Goal: Use online tool/utility: Utilize a website feature to perform a specific function

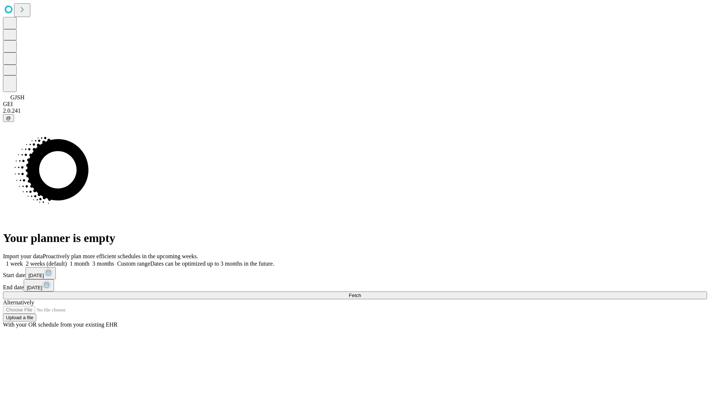
click at [23, 261] on label "1 week" at bounding box center [13, 264] width 20 height 6
click at [361, 293] on span "Fetch" at bounding box center [355, 296] width 12 height 6
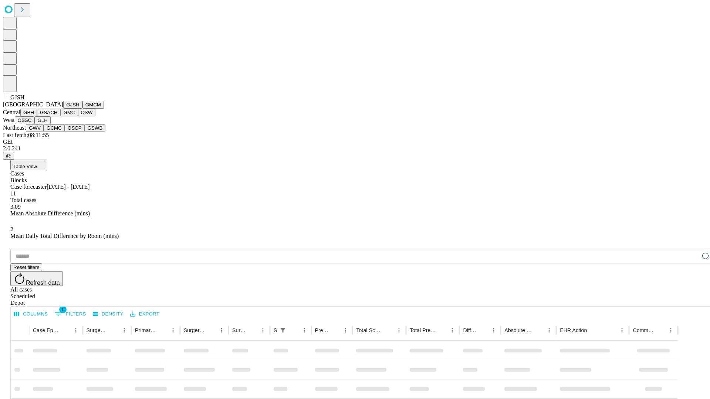
click at [82, 109] on button "GMCM" at bounding box center [92, 105] width 21 height 8
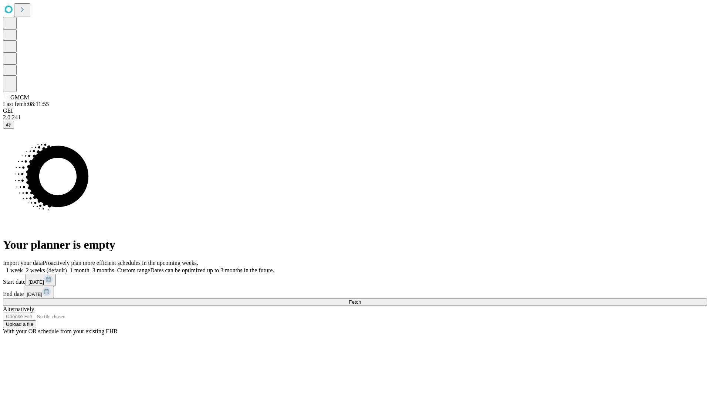
click at [23, 267] on label "1 week" at bounding box center [13, 270] width 20 height 6
click at [361, 299] on span "Fetch" at bounding box center [355, 302] width 12 height 6
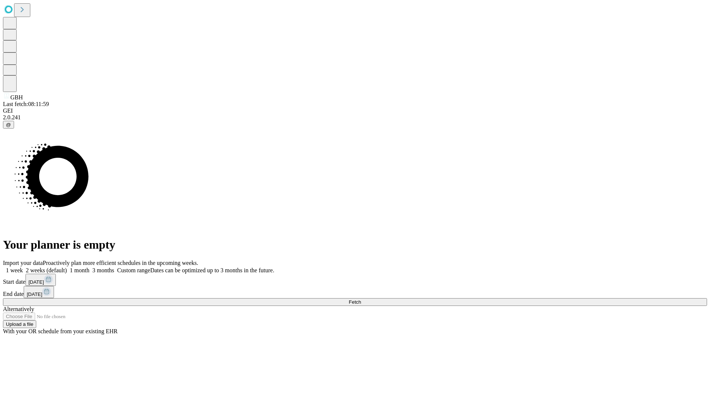
click at [23, 267] on label "1 week" at bounding box center [13, 270] width 20 height 6
click at [361, 299] on span "Fetch" at bounding box center [355, 302] width 12 height 6
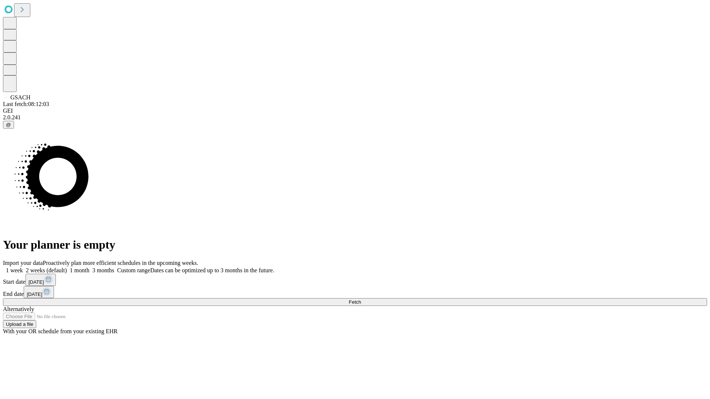
click at [23, 267] on label "1 week" at bounding box center [13, 270] width 20 height 6
click at [361, 299] on span "Fetch" at bounding box center [355, 302] width 12 height 6
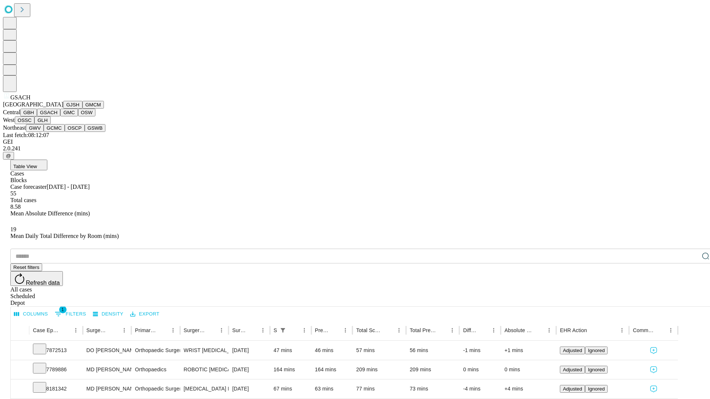
click at [60, 116] on button "GMC" at bounding box center [68, 113] width 17 height 8
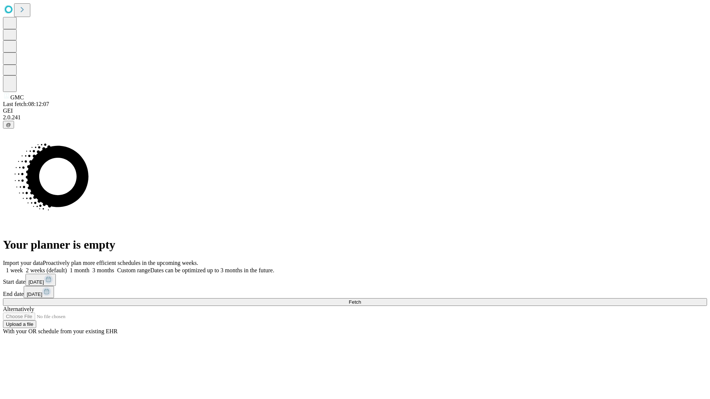
click at [23, 267] on label "1 week" at bounding box center [13, 270] width 20 height 6
click at [361, 299] on span "Fetch" at bounding box center [355, 302] width 12 height 6
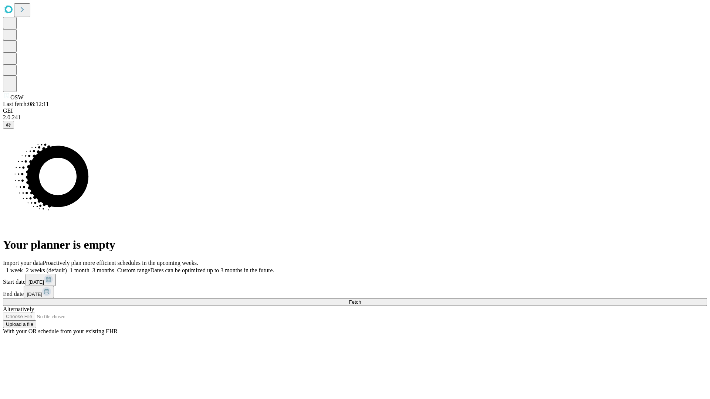
click at [23, 267] on label "1 week" at bounding box center [13, 270] width 20 height 6
click at [361, 299] on span "Fetch" at bounding box center [355, 302] width 12 height 6
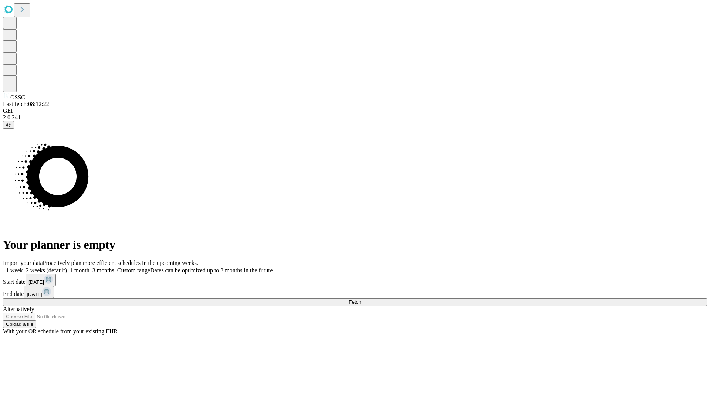
click at [23, 267] on label "1 week" at bounding box center [13, 270] width 20 height 6
click at [361, 299] on span "Fetch" at bounding box center [355, 302] width 12 height 6
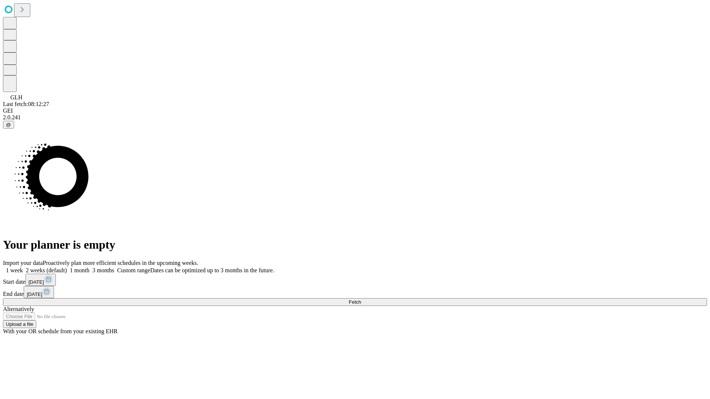
click at [23, 267] on label "1 week" at bounding box center [13, 270] width 20 height 6
click at [361, 299] on span "Fetch" at bounding box center [355, 302] width 12 height 6
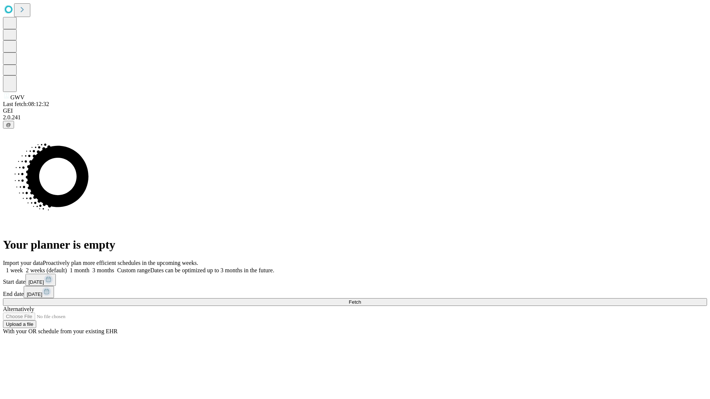
click at [23, 267] on label "1 week" at bounding box center [13, 270] width 20 height 6
click at [361, 299] on span "Fetch" at bounding box center [355, 302] width 12 height 6
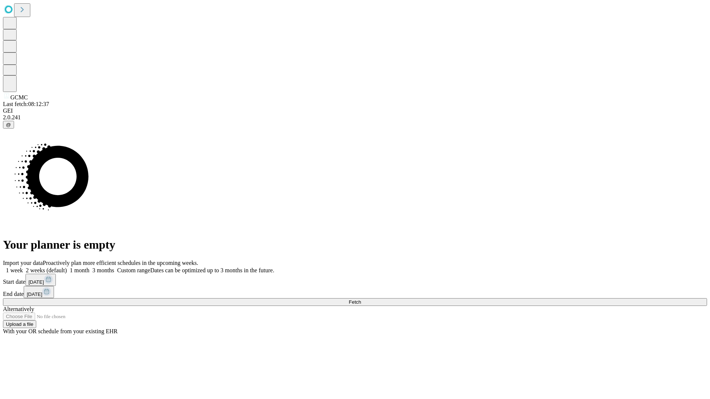
click at [23, 267] on label "1 week" at bounding box center [13, 270] width 20 height 6
click at [361, 299] on span "Fetch" at bounding box center [355, 302] width 12 height 6
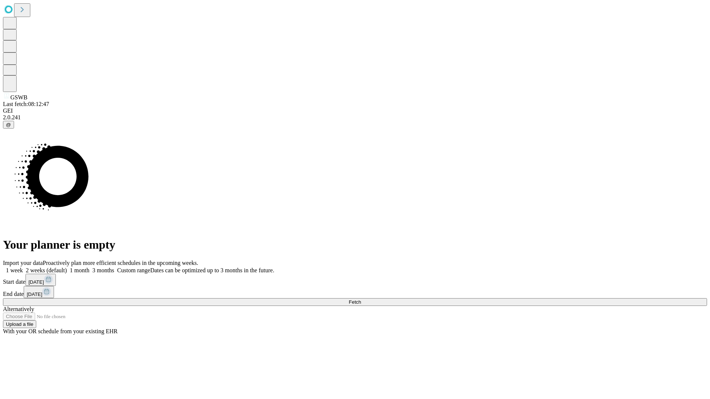
click at [23, 267] on label "1 week" at bounding box center [13, 270] width 20 height 6
click at [361, 299] on span "Fetch" at bounding box center [355, 302] width 12 height 6
